Goal: Task Accomplishment & Management: Use online tool/utility

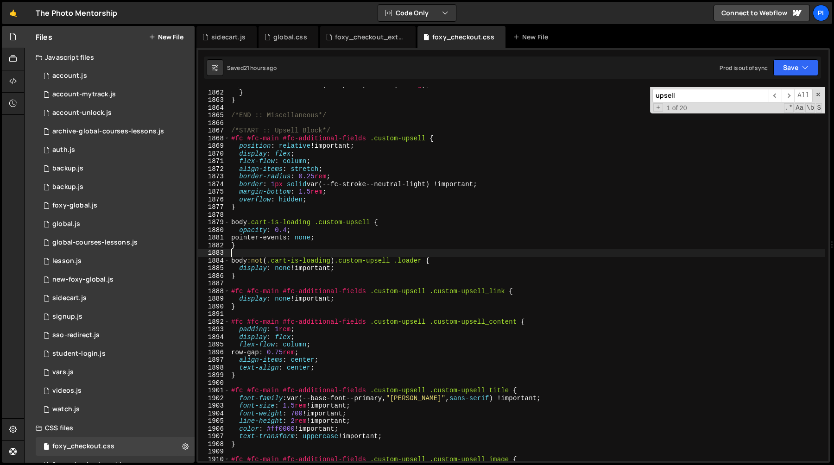
scroll to position [10237, 0]
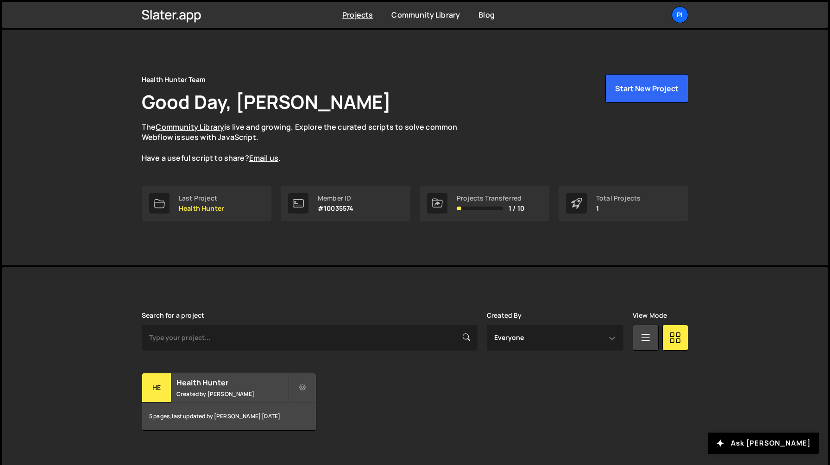
scroll to position [12, 0]
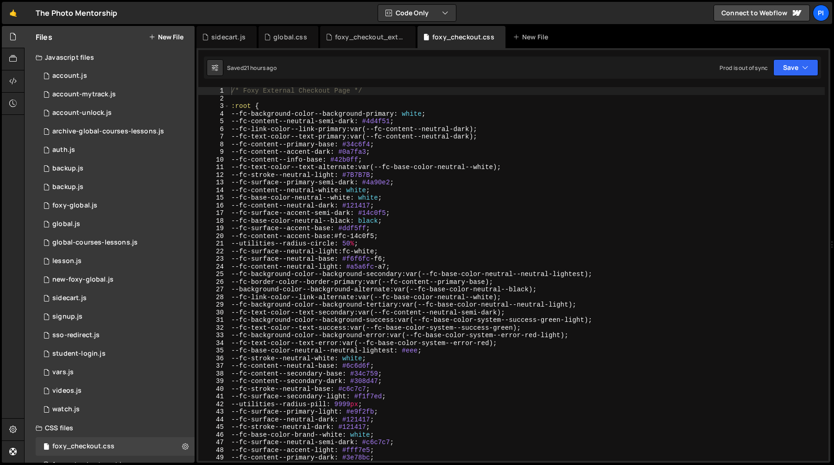
scroll to position [12, 0]
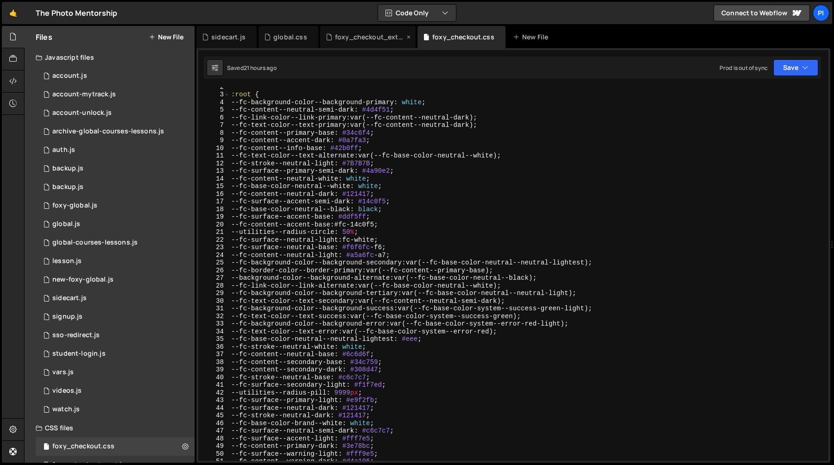
click at [350, 36] on div "foxy_checkout_external_archive.css.css" at bounding box center [370, 36] width 70 height 9
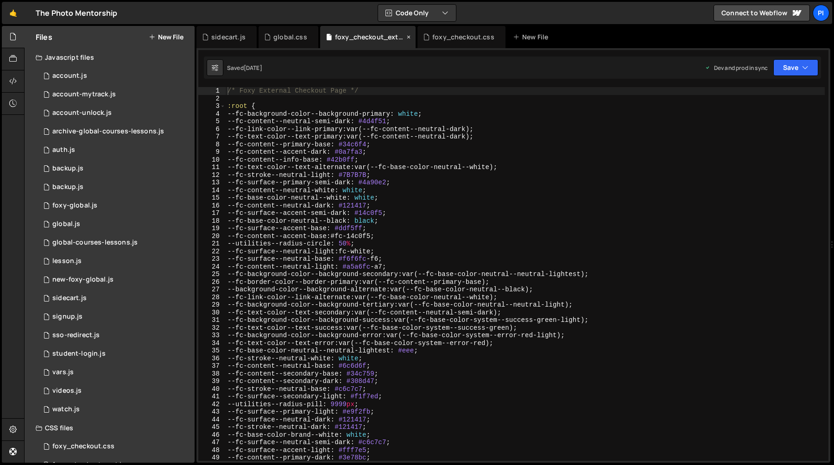
scroll to position [0, 0]
click at [279, 38] on div "global.css" at bounding box center [290, 36] width 34 height 9
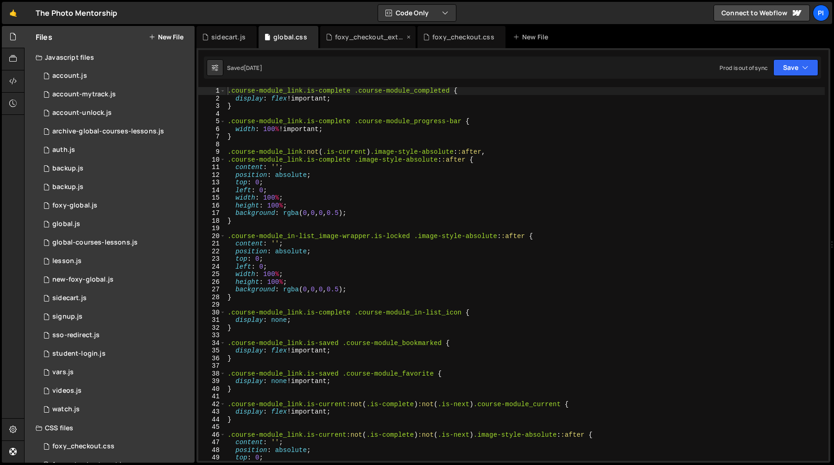
click at [406, 37] on icon at bounding box center [409, 36] width 6 height 9
click at [344, 118] on div ".course-module_link.is-complete .course-module_completed { display : flex !impo…" at bounding box center [525, 281] width 599 height 389
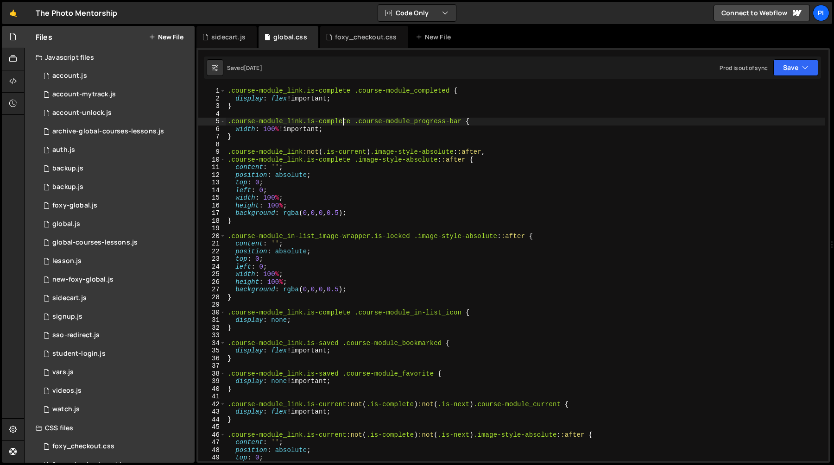
click at [357, 133] on div ".course-module_link.is-complete .course-module_completed { display : flex !impo…" at bounding box center [525, 281] width 599 height 389
click at [347, 193] on div ".course-module_link.is-complete .course-module_completed { display : flex !impo…" at bounding box center [525, 281] width 599 height 389
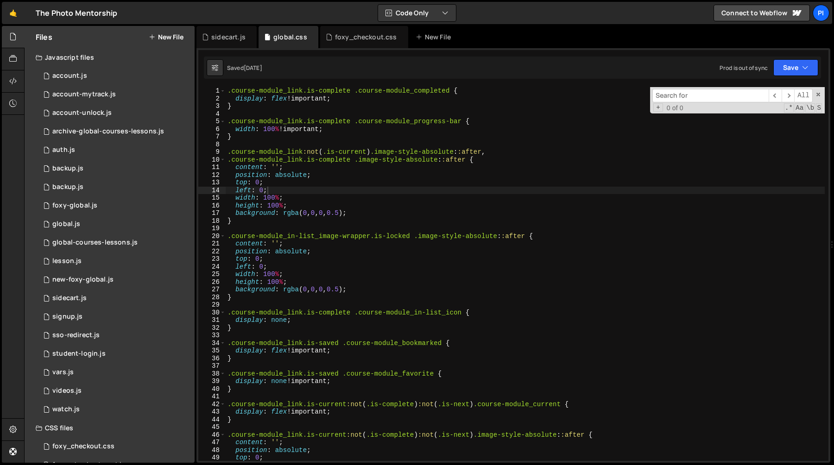
click at [349, 260] on div ".course-module_link.is-complete .course-module_completed { display : flex !impo…" at bounding box center [525, 281] width 599 height 389
type textarea "top: 0;"
click at [308, 36] on icon at bounding box center [311, 36] width 6 height 9
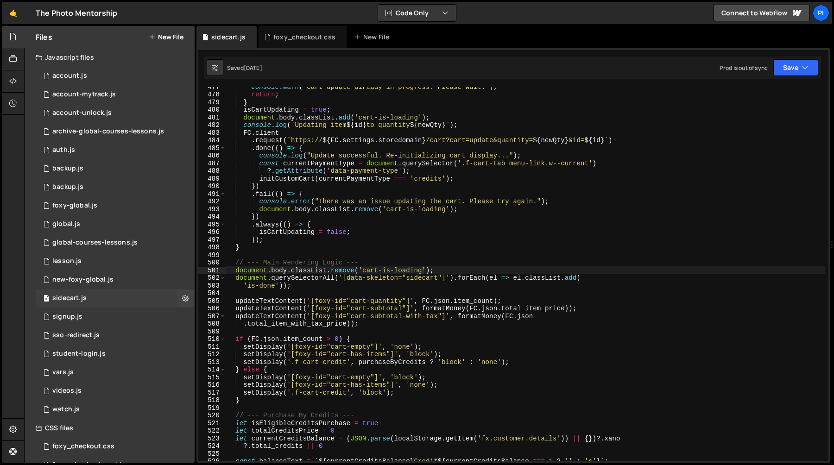
scroll to position [246, 0]
click at [109, 229] on div "0 global.js 0" at bounding box center [115, 224] width 159 height 19
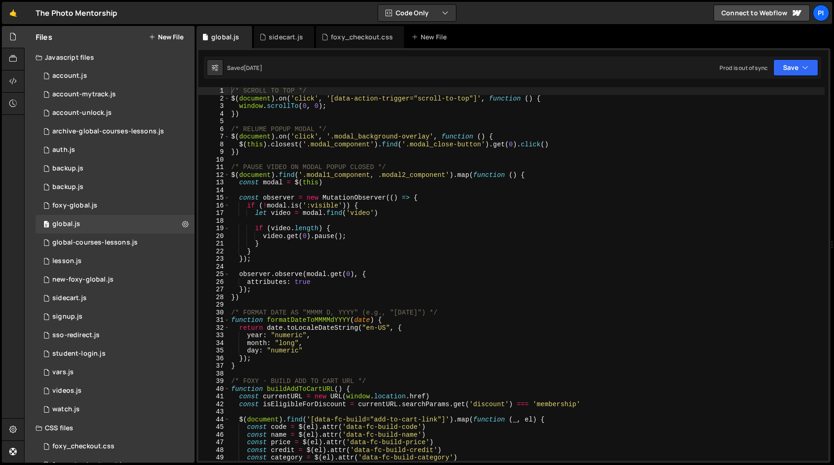
type textarea "const modal = $(this)"
click at [399, 186] on div "/* SCROLL TO TOP */ $ ( document ) . on ( 'click' , '[data-action-trigger="scro…" at bounding box center [527, 281] width 596 height 389
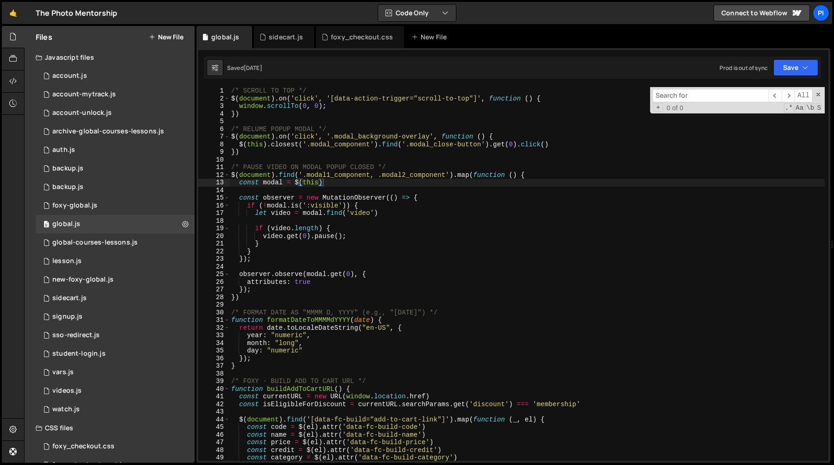
scroll to position [875, 0]
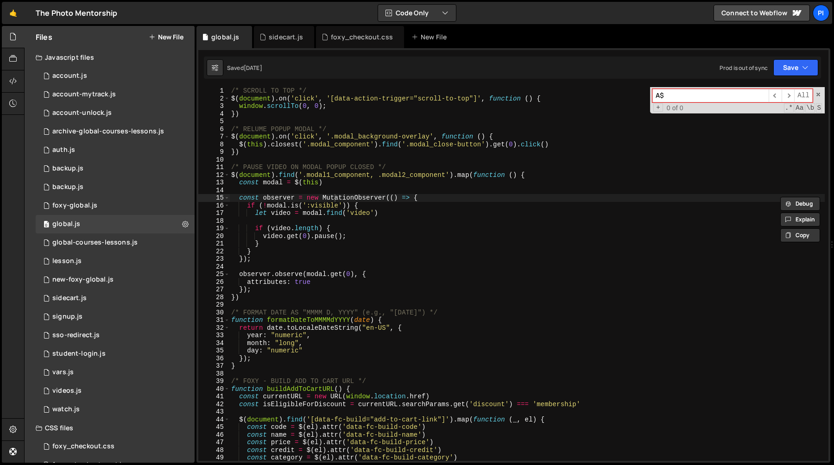
type input "A"
type input "$"
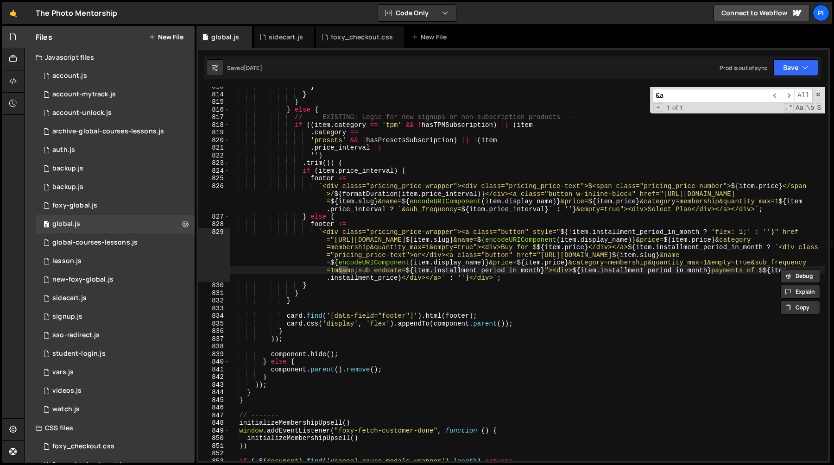
scroll to position [5538, 0]
type input "&a"
click at [620, 258] on div "} } } } else { // --- EXISTING: Logic for new signups or non-subscription produ…" at bounding box center [527, 277] width 596 height 389
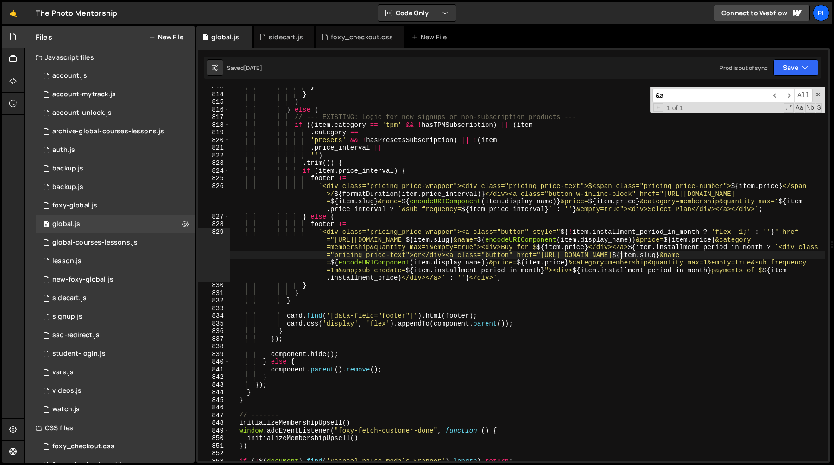
click at [620, 258] on div "} } } } else { // --- EXISTING: Logic for new signups or non-subscription produ…" at bounding box center [527, 277] width 596 height 389
click at [689, 258] on div "} } } } else { // --- EXISTING: Logic for new signups or non-subscription produ…" at bounding box center [527, 277] width 596 height 389
click at [711, 260] on div "} } } } else { // --- EXISTING: Logic for new signups or non-subscription produ…" at bounding box center [527, 277] width 596 height 389
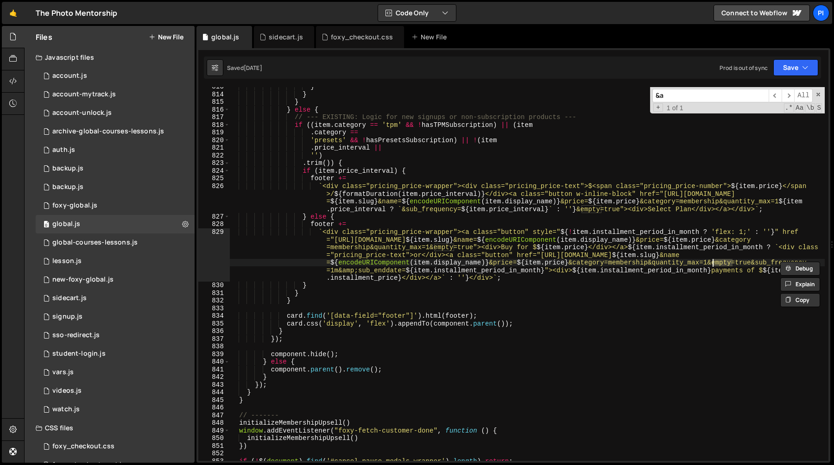
click at [618, 246] on div "} } } } else { // --- EXISTING: Logic for new signups or non-subscription produ…" at bounding box center [527, 277] width 596 height 389
type textarea "`<div class="pricing_price-wrapper"><a class="button" style="${!item.installmen…"
click at [355, 268] on div "} } } } else { // --- EXISTING: Logic for new signups or non-subscription produ…" at bounding box center [527, 277] width 596 height 389
click at [418, 272] on div "} } } } else { // --- EXISTING: Logic for new signups or non-subscription produ…" at bounding box center [527, 277] width 596 height 389
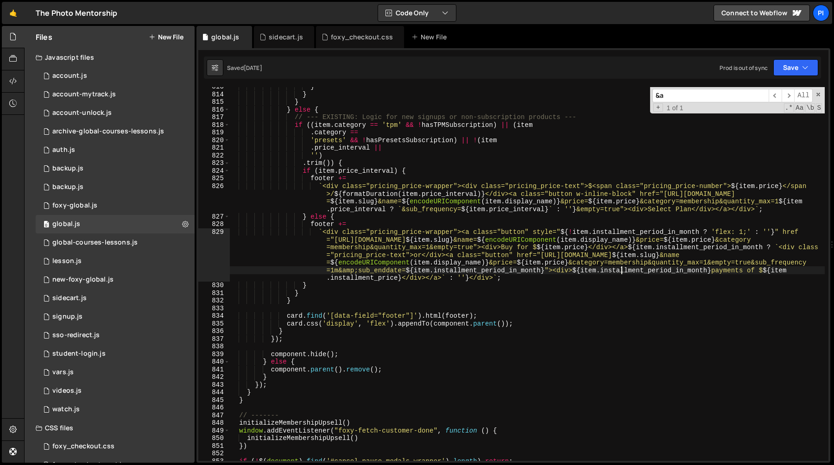
click at [620, 273] on div "} } } } else { // --- EXISTING: Logic for new signups or non-subscription produ…" at bounding box center [527, 277] width 596 height 389
click at [679, 100] on input "&a" at bounding box center [711, 95] width 116 height 13
type input "&"
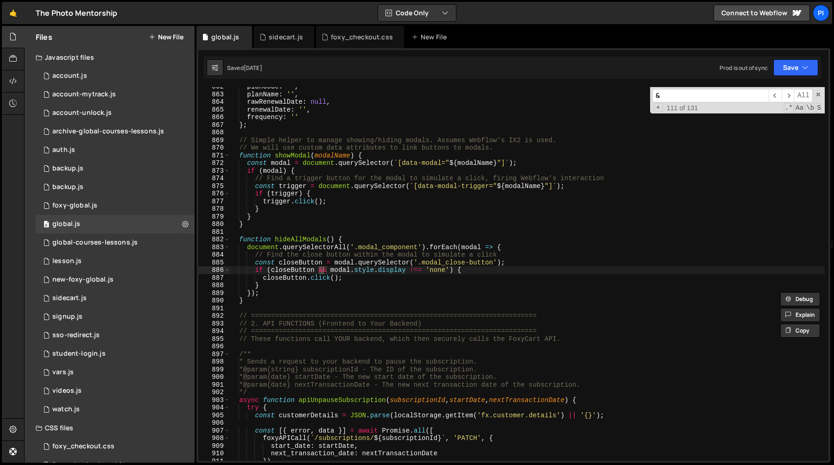
type input "&a"
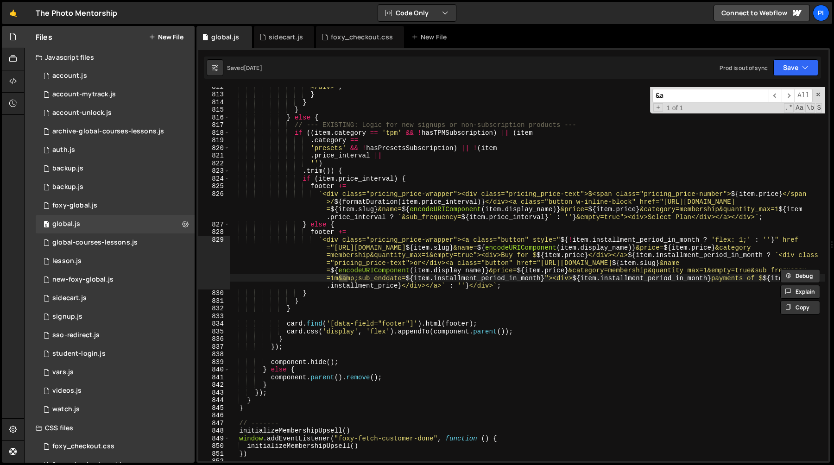
scroll to position [5531, 0]
click at [819, 97] on span at bounding box center [818, 94] width 6 height 6
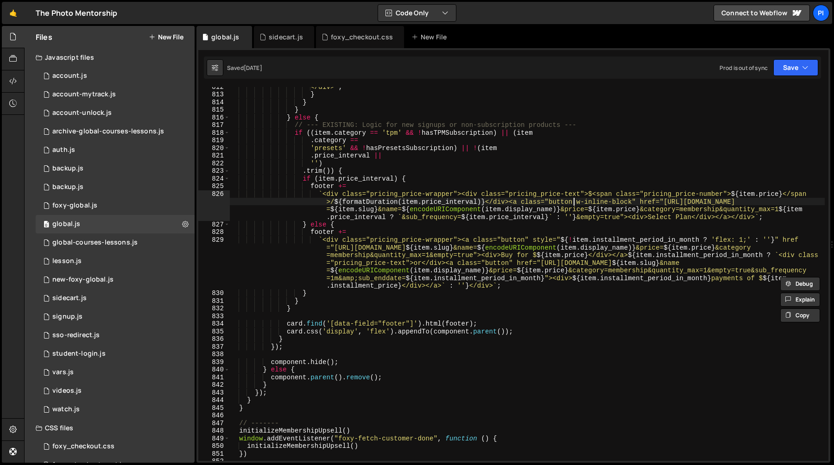
click at [576, 198] on div "</div> ` ; } } } } else { // --- EXISTING: Logic for new signups or non-subscri…" at bounding box center [527, 277] width 596 height 389
click at [490, 205] on div "</div> ` ; } } } } else { // --- EXISTING: Logic for new signups or non-subscri…" at bounding box center [527, 277] width 596 height 389
click at [501, 198] on div "</div> ` ; } } } } else { // --- EXISTING: Logic for new signups or non-subscri…" at bounding box center [527, 277] width 596 height 389
click at [526, 204] on div "</div> ` ; } } } } else { // --- EXISTING: Logic for new signups or non-subscri…" at bounding box center [527, 277] width 596 height 389
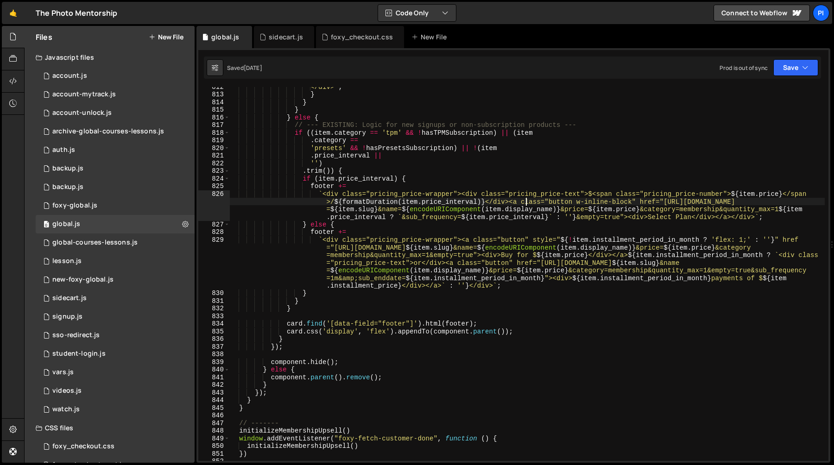
click at [544, 204] on div "</div> ` ; } } } } else { // --- EXISTING: Logic for new signups or non-subscri…" at bounding box center [527, 277] width 596 height 389
click at [574, 204] on div "</div> ` ; } } } } else { // --- EXISTING: Logic for new signups or non-subscri…" at bounding box center [527, 277] width 596 height 389
click at [595, 205] on div "</div> ` ; } } } } else { // --- EXISTING: Logic for new signups or non-subscri…" at bounding box center [527, 277] width 596 height 389
click at [606, 204] on div "</div> ` ; } } } } else { // --- EXISTING: Logic for new signups or non-subscri…" at bounding box center [527, 274] width 596 height 374
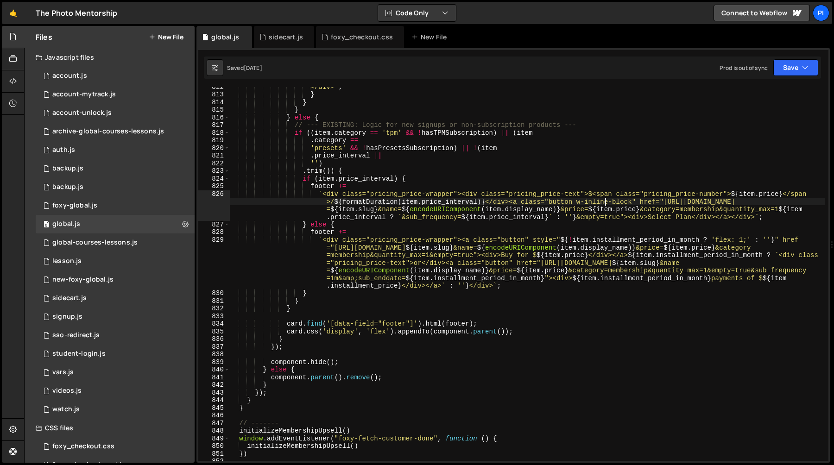
click at [606, 204] on div "</div> ` ; } } } } else { // --- EXISTING: Logic for new signups or non-subscri…" at bounding box center [527, 277] width 596 height 389
click at [565, 193] on div "</div> ` ; } } } } else { // --- EXISTING: Logic for new signups or non-subscri…" at bounding box center [527, 277] width 596 height 389
click at [602, 205] on div "</div> ` ; } } } } else { // --- EXISTING: Logic for new signups or non-subscri…" at bounding box center [527, 277] width 596 height 389
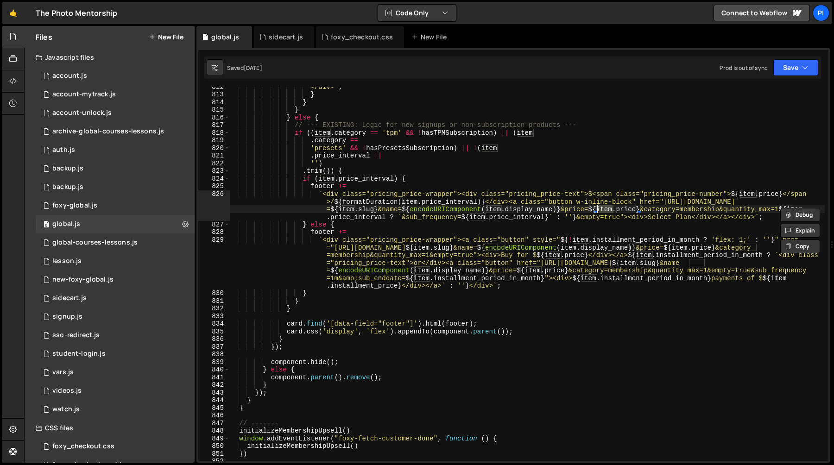
click at [636, 186] on div "</div> ` ; } } } } else { // --- EXISTING: Logic for new signups or non-subscri…" at bounding box center [527, 277] width 596 height 389
type textarea "footer +="
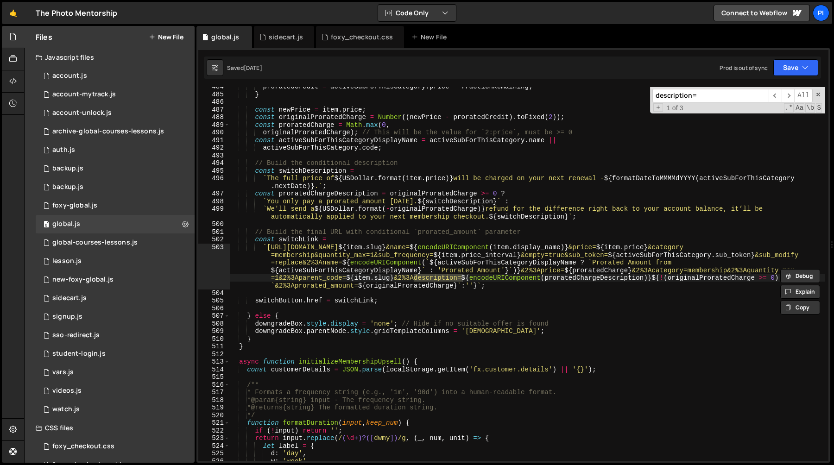
scroll to position [3162, 0]
type input "description="
click at [408, 280] on div "proratedCredit = activeSubForThisCategory . price * fractionRemaining ; } const…" at bounding box center [527, 277] width 596 height 389
click at [409, 277] on div "proratedCredit = activeSubForThisCategory . price * fractionRemaining ; } const…" at bounding box center [527, 277] width 596 height 389
click at [398, 280] on div "proratedCredit = activeSubForThisCategory . price * fractionRemaining ; } const…" at bounding box center [527, 277] width 596 height 389
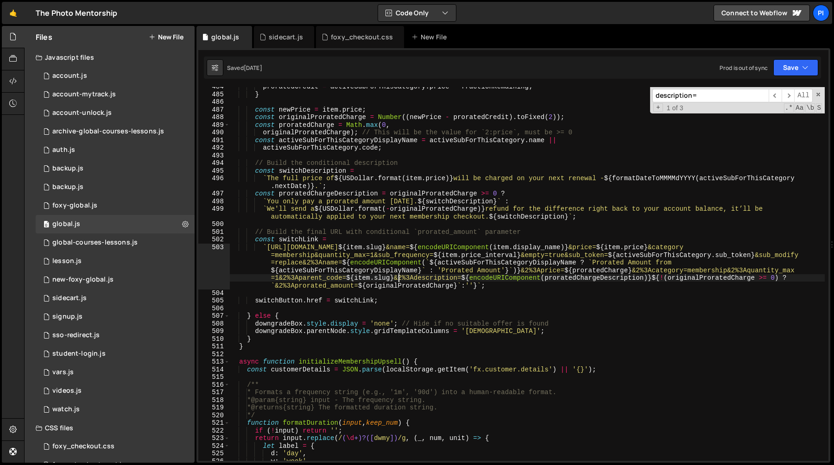
click at [399, 279] on div "proratedCredit = activeSubForThisCategory . price * fractionRemaining ; } const…" at bounding box center [527, 277] width 596 height 389
click at [455, 279] on div "proratedCredit = activeSubForThisCategory . price * fractionRemaining ; } const…" at bounding box center [527, 277] width 596 height 389
click at [460, 279] on div "proratedCredit = activeSubForThisCategory . price * fractionRemaining ; } const…" at bounding box center [527, 277] width 596 height 389
click at [394, 278] on div "proratedCredit = activeSubForThisCategory . price * fractionRemaining ; } const…" at bounding box center [527, 277] width 596 height 389
click at [459, 279] on div "proratedCredit = activeSubForThisCategory . price * fractionRemaining ; } const…" at bounding box center [527, 277] width 596 height 389
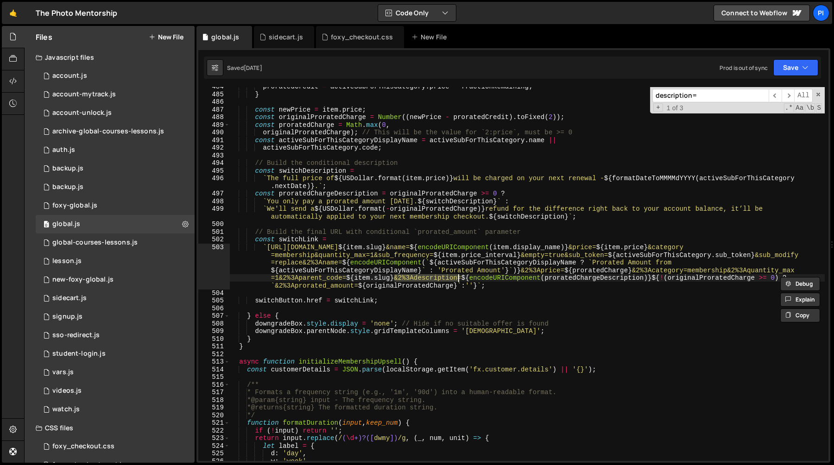
click at [462, 279] on div "proratedCredit = activeSubForThisCategory . price * fractionRemaining ; } const…" at bounding box center [527, 277] width 596 height 389
